Goal: Task Accomplishment & Management: Use online tool/utility

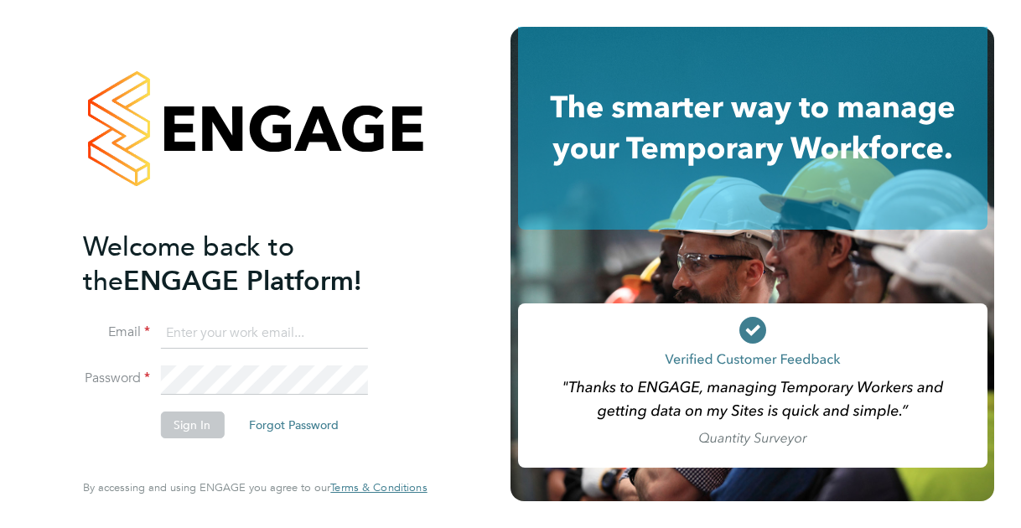
type input "[PERSON_NAME][EMAIL_ADDRESS][PERSON_NAME][DOMAIN_NAME]"
click at [403, 426] on li "Sign In Forgot Password" at bounding box center [246, 434] width 327 height 44
click at [188, 424] on button "Sign In" at bounding box center [192, 425] width 64 height 27
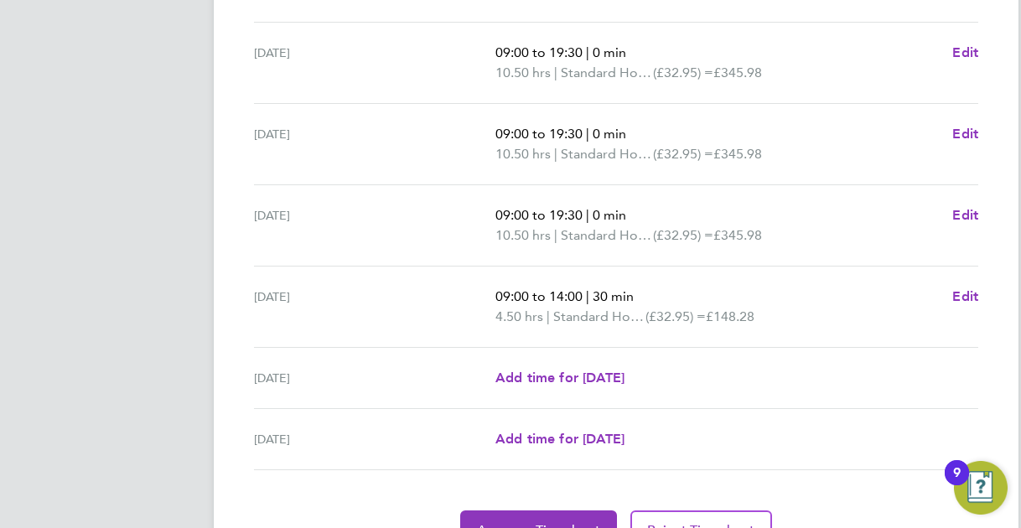
scroll to position [671, 0]
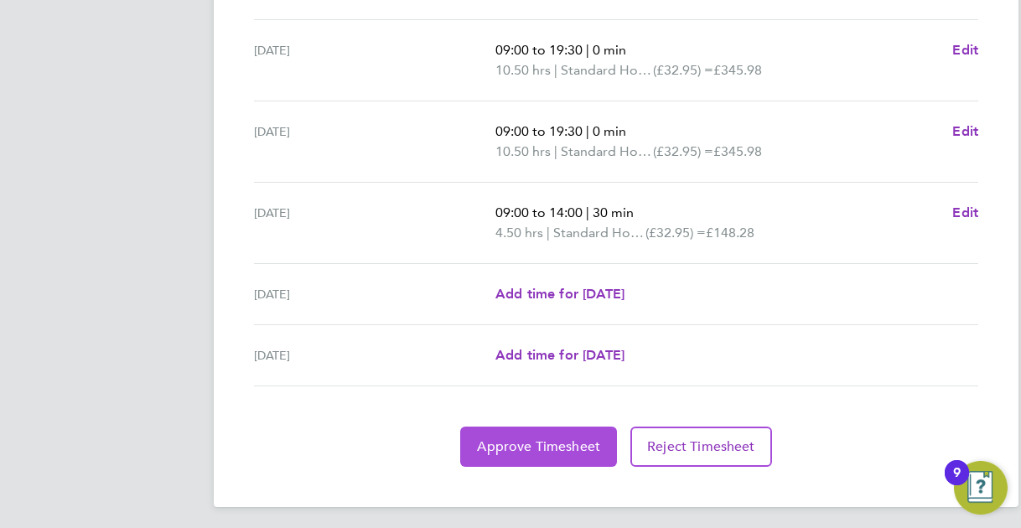
click at [537, 442] on span "Approve Timesheet" at bounding box center [538, 447] width 123 height 17
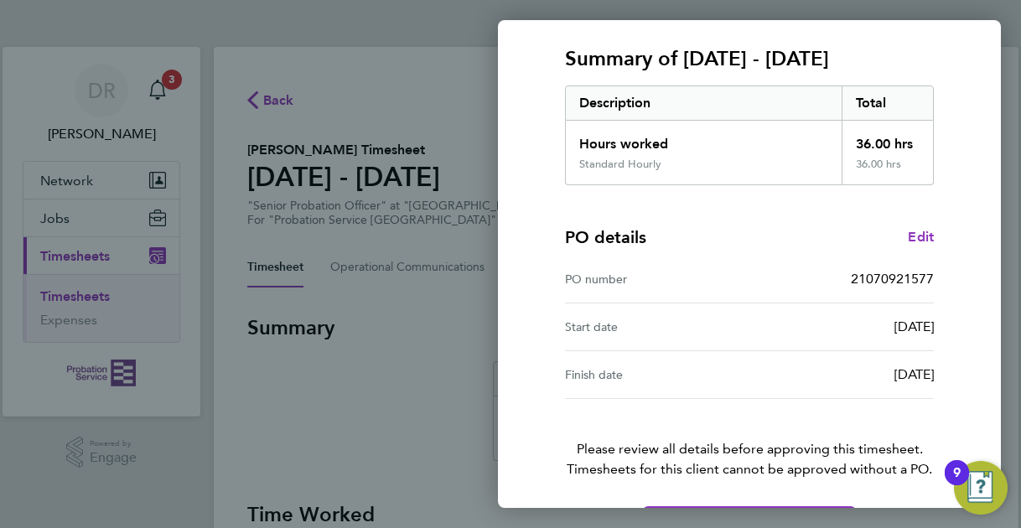
scroll to position [252, 0]
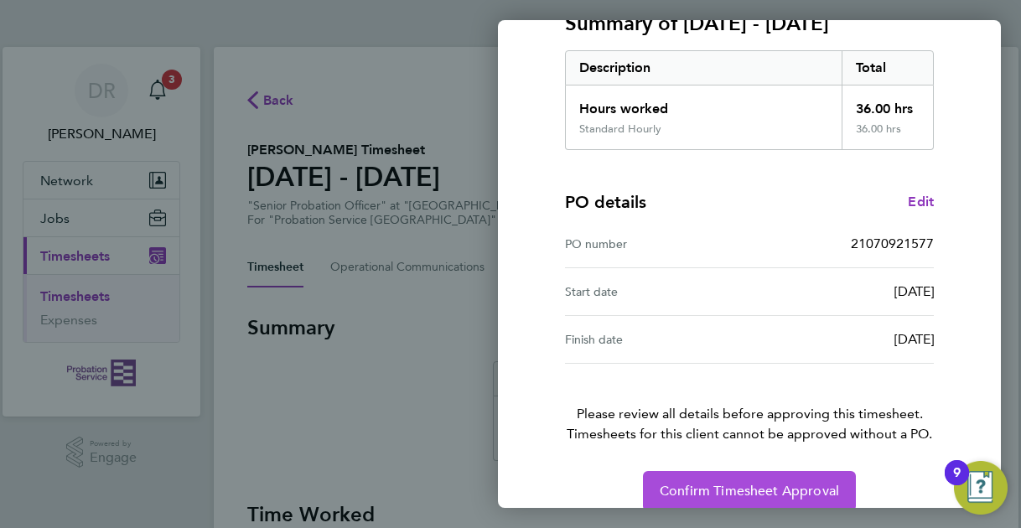
click at [745, 485] on span "Confirm Timesheet Approval" at bounding box center [749, 491] width 179 height 17
